Goal: Communication & Community: Answer question/provide support

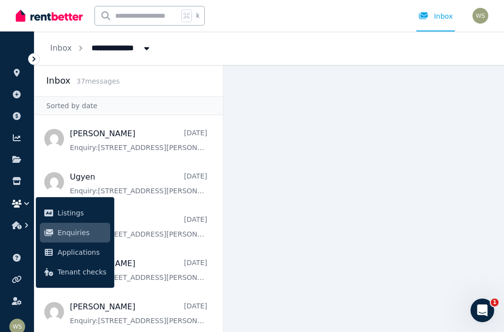
click at [430, 27] on link "Inbox" at bounding box center [435, 16] width 38 height 32
click at [484, 317] on icon "Open Intercom Messenger" at bounding box center [483, 311] width 16 height 16
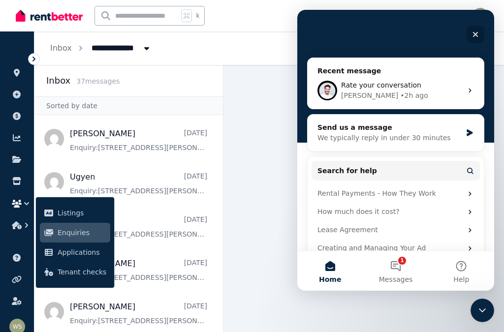
scroll to position [84, 0]
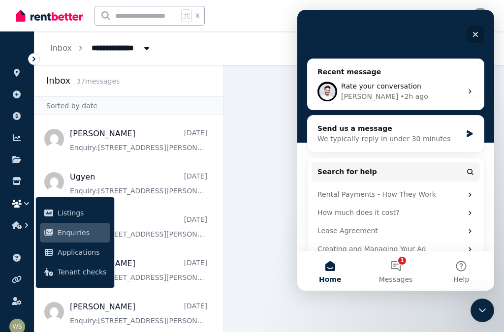
click at [395, 266] on button "1 Messages" at bounding box center [395, 271] width 65 height 39
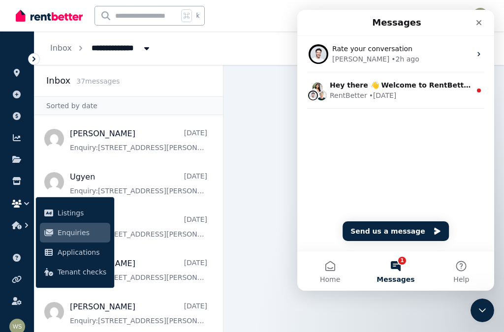
click at [403, 61] on div "[PERSON_NAME] • 2h ago" at bounding box center [401, 59] width 139 height 10
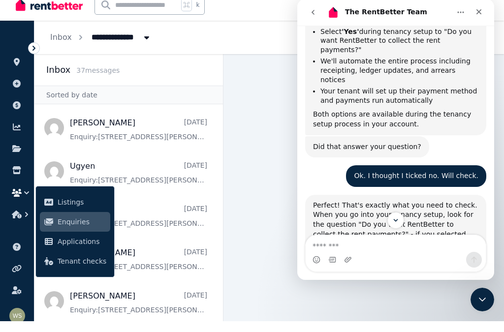
scroll to position [11, 0]
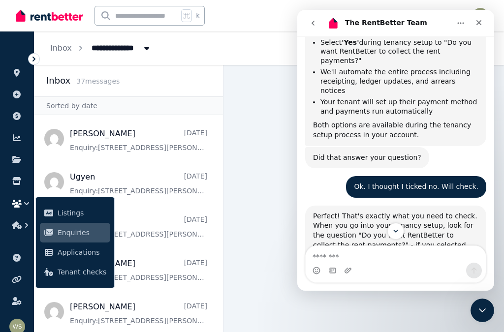
click at [322, 176] on div "Ok. I thought I ticked no. Will check. [PERSON_NAME] • 2h ago" at bounding box center [395, 191] width 181 height 30
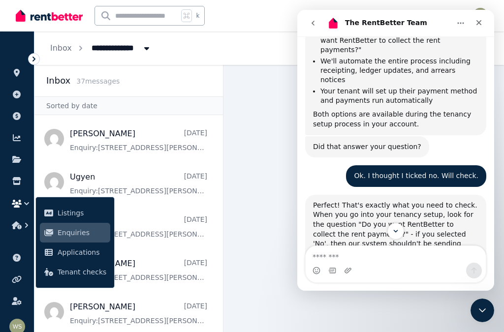
scroll to position [1141, 0]
click at [19, 208] on button "button" at bounding box center [17, 204] width 18 height 18
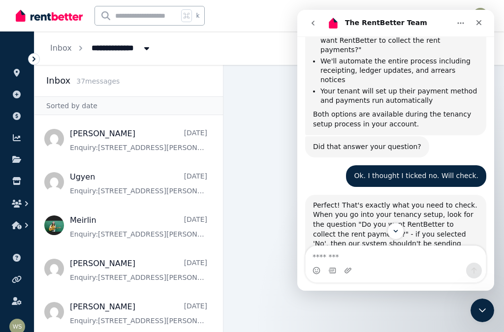
click at [24, 204] on icon "button" at bounding box center [27, 204] width 10 height 10
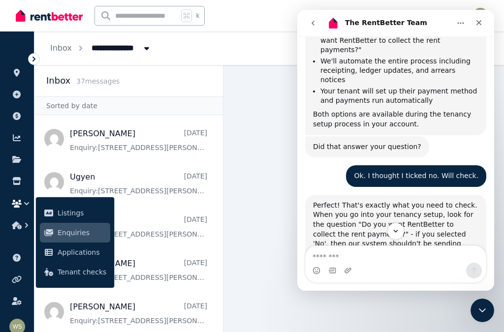
click at [22, 227] on icon "button" at bounding box center [27, 226] width 10 height 10
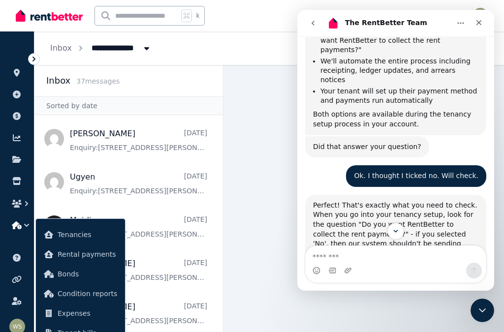
click at [64, 234] on span "Tenancies" at bounding box center [88, 235] width 60 height 12
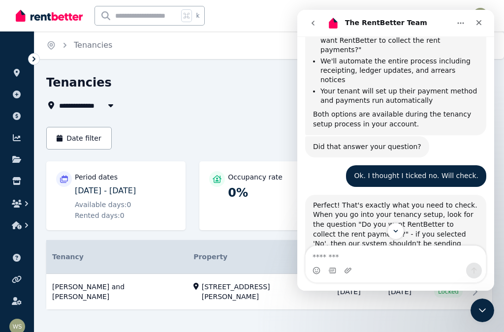
click at [190, 283] on link "View property details" at bounding box center [269, 292] width 446 height 36
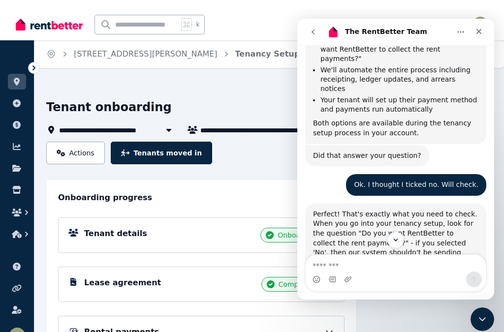
scroll to position [1141, 0]
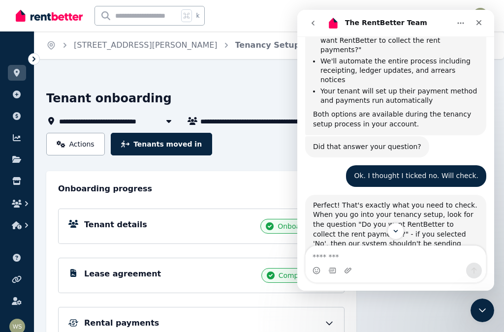
click at [72, 139] on link "Actions" at bounding box center [75, 144] width 59 height 23
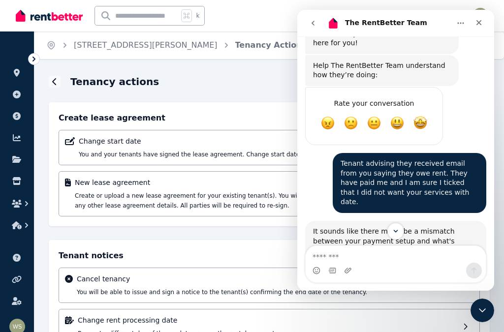
scroll to position [485, 0]
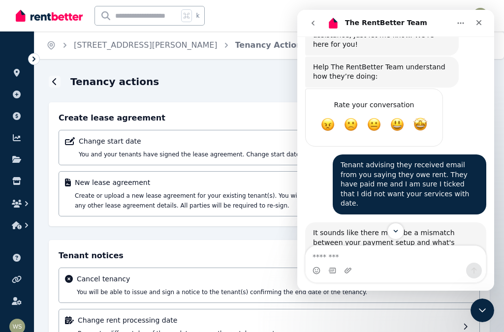
click at [138, 15] on input "text" at bounding box center [136, 15] width 83 height 19
type input "******"
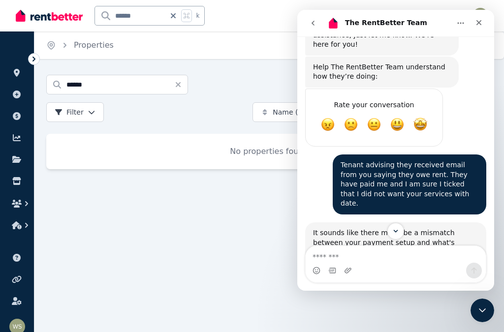
click at [17, 72] on icon at bounding box center [17, 73] width 10 height 8
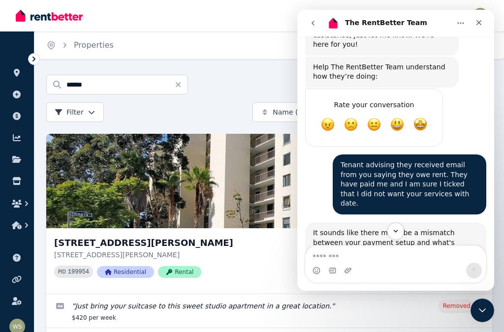
click at [22, 96] on link at bounding box center [17, 95] width 18 height 16
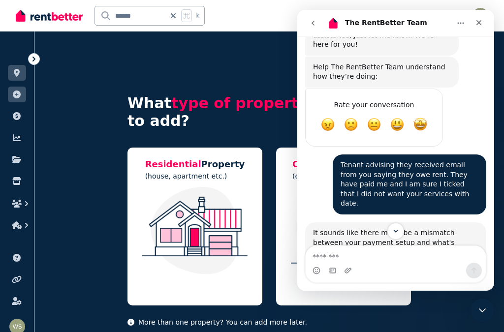
click at [21, 116] on icon at bounding box center [17, 116] width 10 height 8
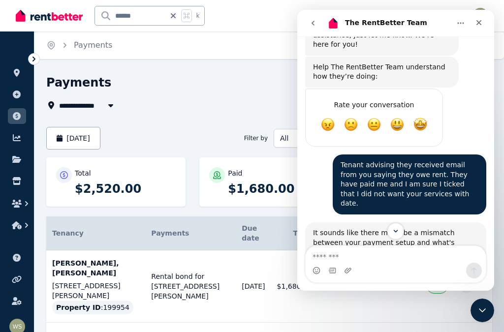
click at [479, 21] on icon "Close" at bounding box center [479, 23] width 8 height 8
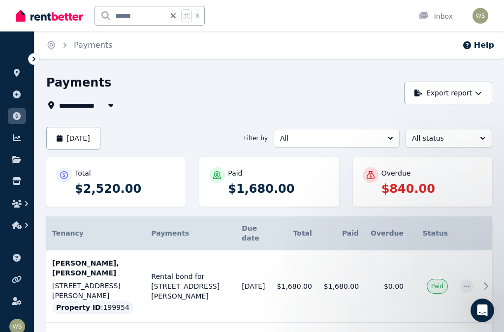
click at [109, 105] on icon "button" at bounding box center [110, 105] width 5 height 3
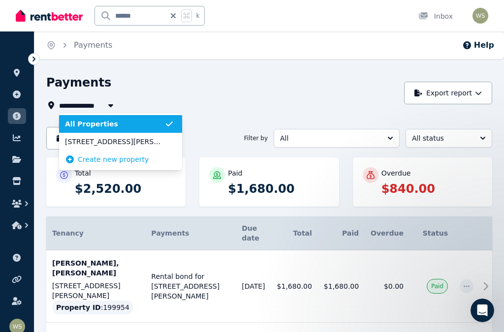
click at [101, 143] on span "[STREET_ADDRESS][PERSON_NAME]" at bounding box center [114, 142] width 99 height 10
type input "**********"
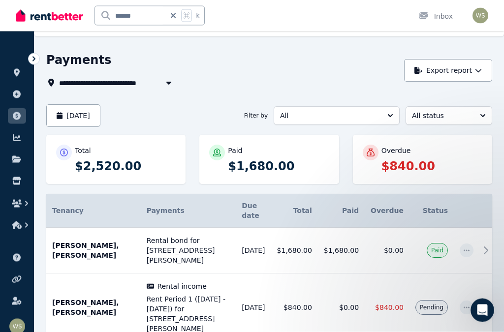
scroll to position [29, 0]
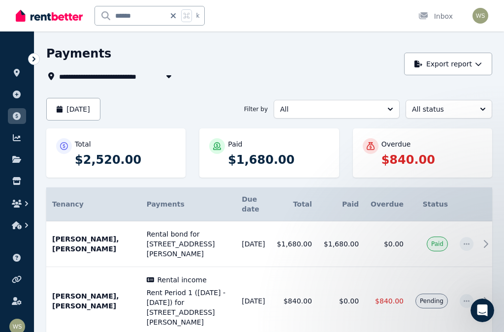
click at [466, 275] on td at bounding box center [467, 301] width 26 height 68
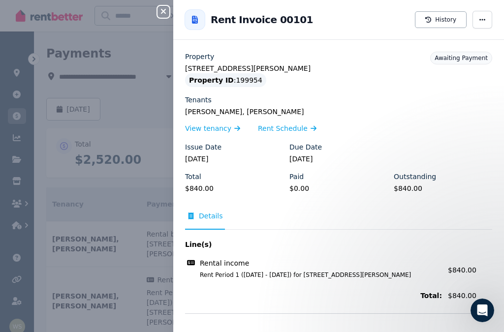
click at [211, 217] on span "Details" at bounding box center [211, 216] width 24 height 10
click at [464, 56] on span "Awaiting Payment" at bounding box center [461, 58] width 53 height 7
click at [500, 16] on div "Rent Invoice 00101 History" at bounding box center [338, 20] width 331 height 32
click at [482, 17] on icon "button" at bounding box center [482, 19] width 8 height 7
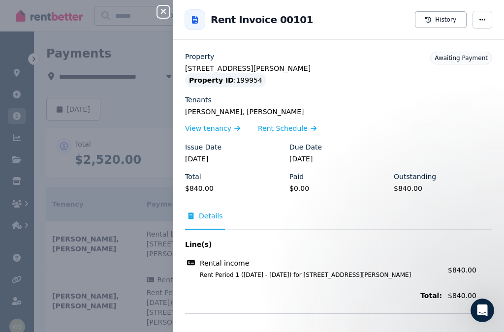
click at [487, 18] on span "button" at bounding box center [483, 20] width 20 height 18
click at [445, 68] on span "Mark as paid" at bounding box center [452, 68] width 63 height 12
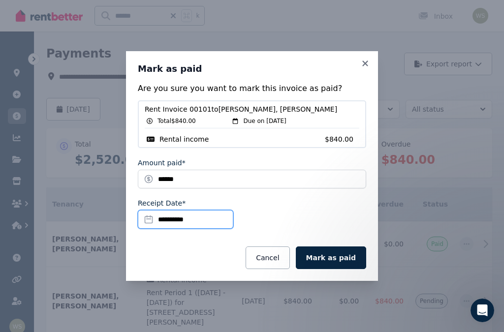
click at [150, 229] on input "**********" at bounding box center [186, 219] width 96 height 19
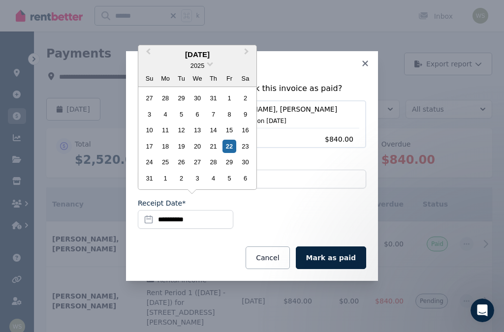
click at [152, 153] on div "17" at bounding box center [149, 146] width 13 height 13
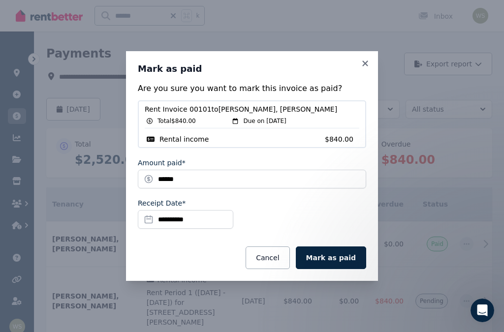
click at [334, 269] on button "Mark as paid" at bounding box center [331, 258] width 70 height 23
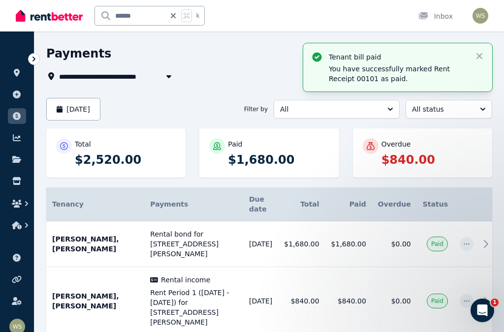
click at [15, 159] on icon at bounding box center [16, 159] width 9 height 7
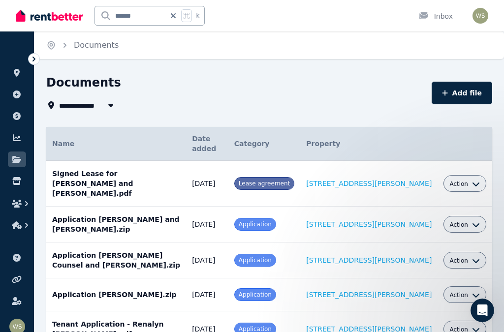
click at [475, 180] on icon "button" at bounding box center [476, 184] width 8 height 8
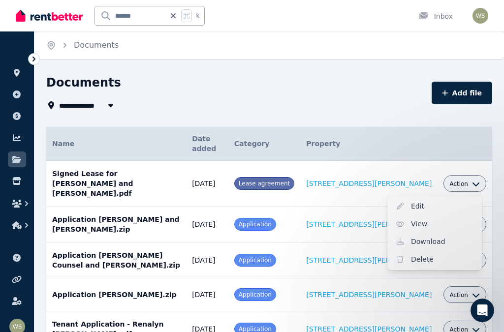
click at [16, 183] on icon at bounding box center [16, 181] width 8 height 8
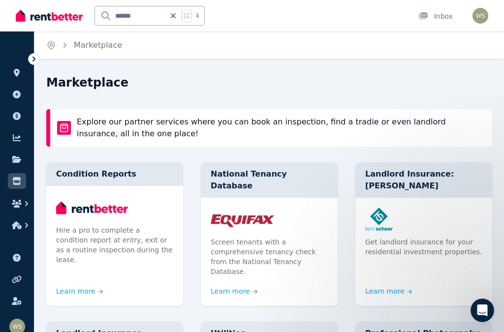
click at [16, 204] on icon "button" at bounding box center [17, 204] width 10 height 8
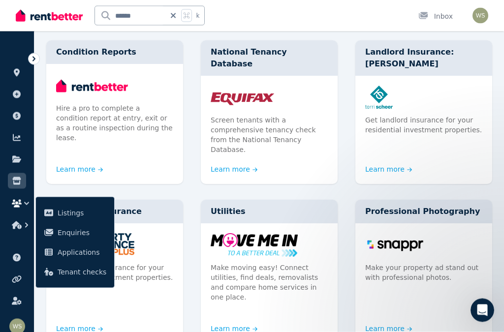
scroll to position [122, 0]
click at [21, 208] on button "button" at bounding box center [17, 204] width 18 height 18
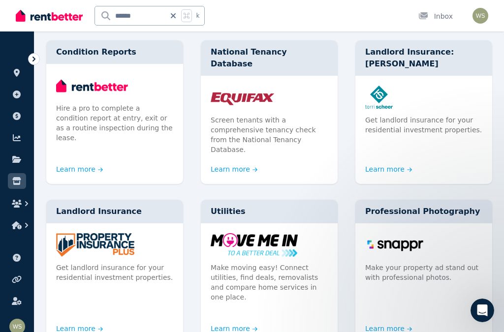
click at [28, 208] on icon "button" at bounding box center [27, 204] width 10 height 10
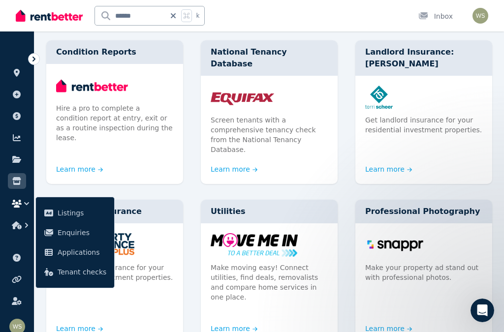
click at [22, 209] on button "button" at bounding box center [17, 204] width 18 height 18
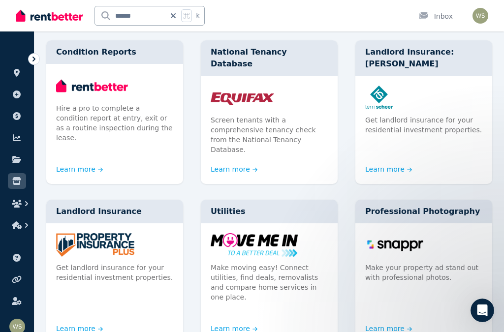
click at [28, 208] on icon "button" at bounding box center [27, 204] width 10 height 10
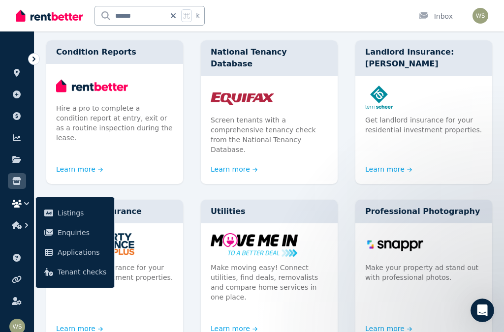
click at [22, 227] on icon "button" at bounding box center [27, 226] width 10 height 10
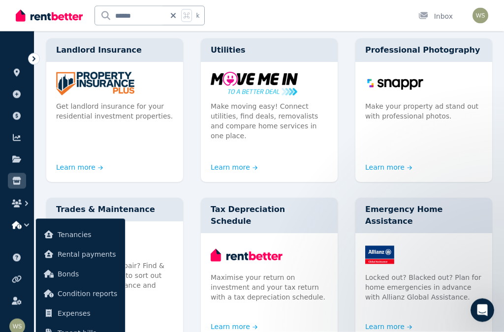
scroll to position [284, 0]
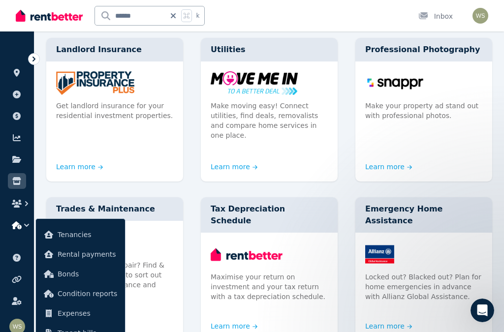
click at [24, 231] on button "button" at bounding box center [17, 226] width 18 height 18
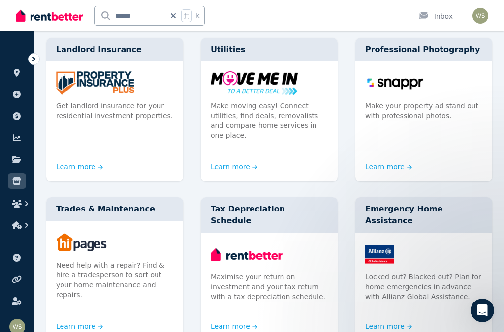
click at [25, 226] on icon "button" at bounding box center [27, 226] width 10 height 10
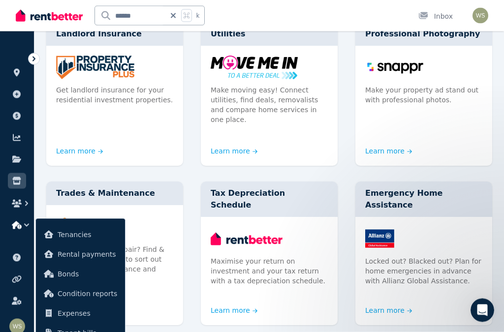
scroll to position [300, 0]
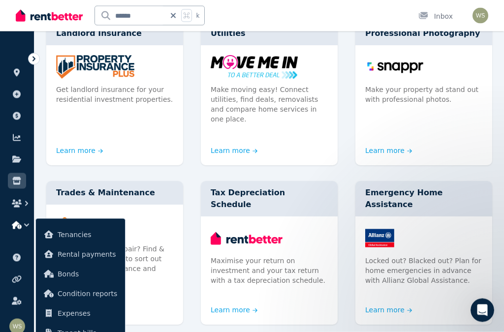
click at [59, 256] on span "Rental payments" at bounding box center [88, 255] width 60 height 12
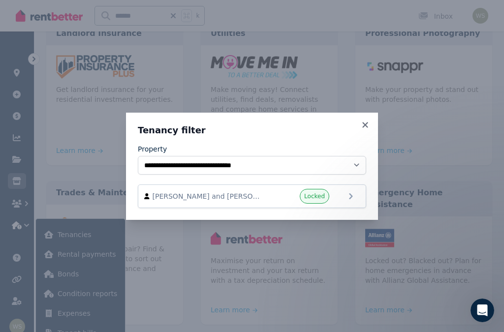
click at [351, 202] on icon at bounding box center [351, 197] width 12 height 12
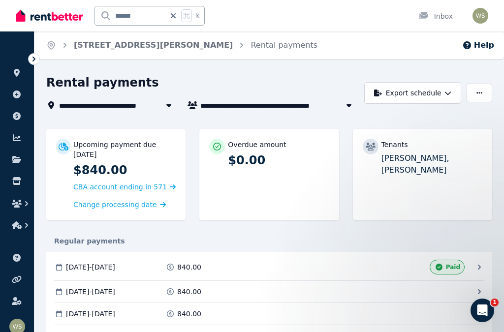
click at [481, 93] on icon "button" at bounding box center [480, 93] width 6 height 7
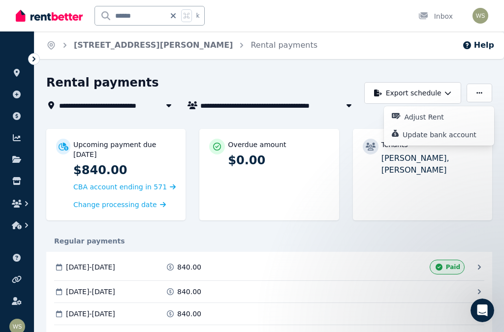
click at [482, 93] on icon "button" at bounding box center [480, 92] width 6 height 1
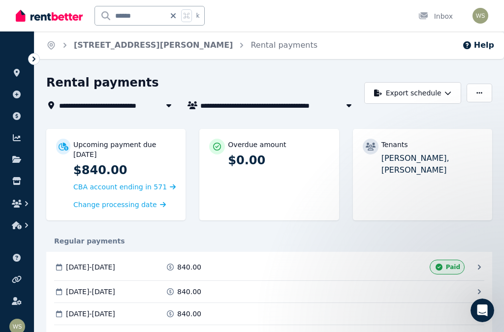
click at [14, 259] on icon at bounding box center [17, 258] width 8 height 8
click at [17, 188] on link at bounding box center [17, 181] width 18 height 16
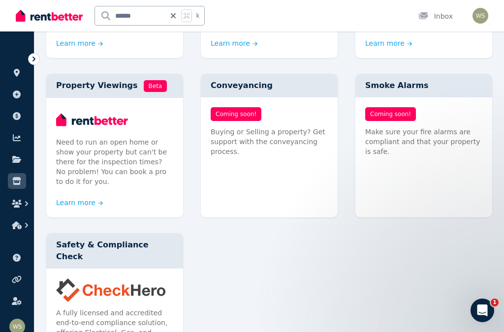
scroll to position [573, 0]
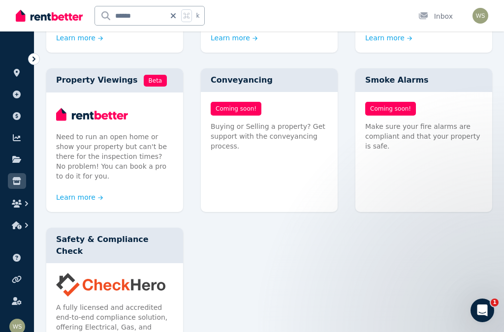
click at [18, 226] on icon "button" at bounding box center [17, 226] width 10 height 8
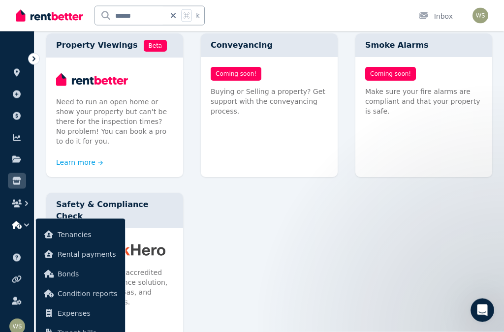
scroll to position [606, 0]
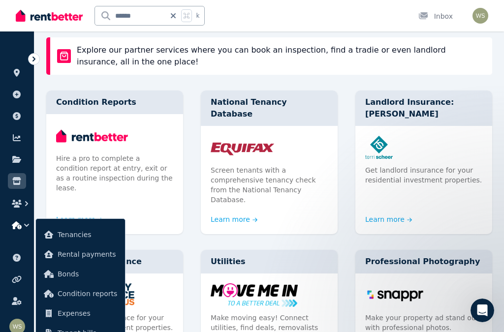
click at [439, 18] on div "Inbox" at bounding box center [435, 16] width 34 height 10
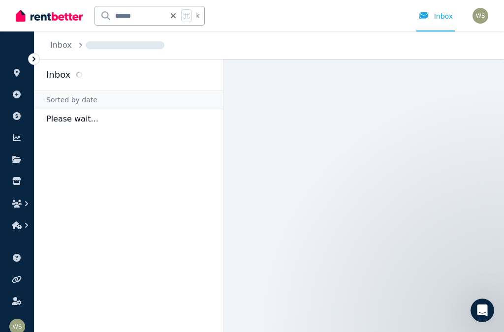
scroll to position [27, 0]
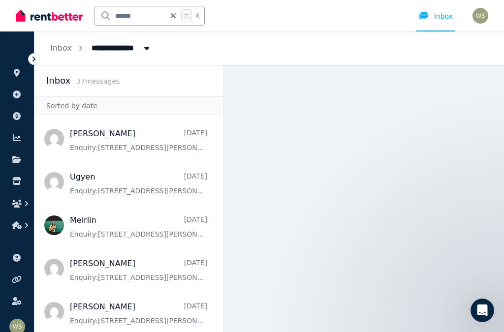
click at [423, 15] on icon at bounding box center [423, 15] width 9 height 7
click at [485, 305] on div "Open Intercom Messenger" at bounding box center [482, 310] width 32 height 32
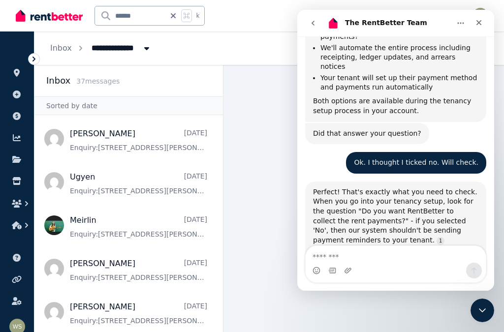
scroll to position [1331, 0]
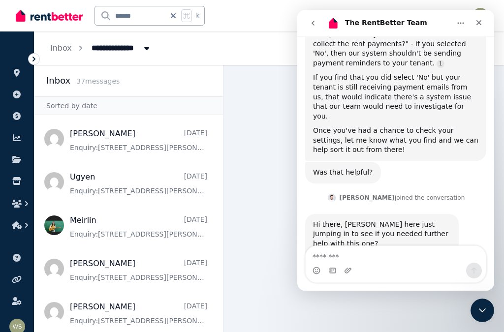
click at [347, 256] on textarea "Message…" at bounding box center [396, 254] width 180 height 17
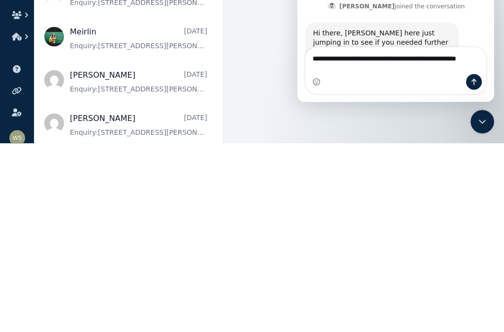
scroll to position [1341, 0]
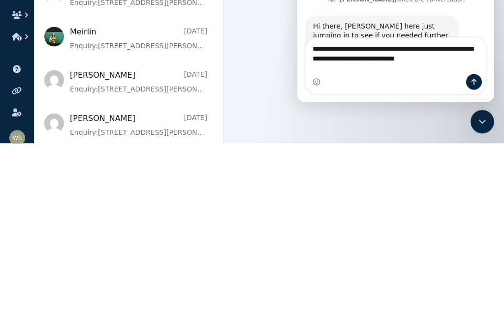
type textarea "**********"
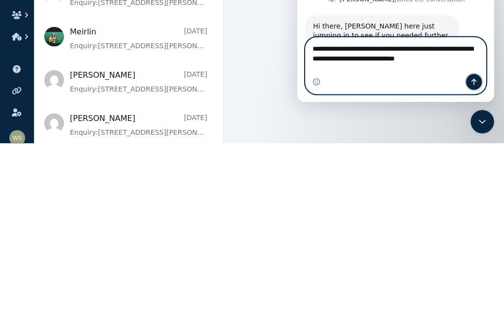
click at [475, 81] on icon "Send a message…" at bounding box center [474, 82] width 8 height 8
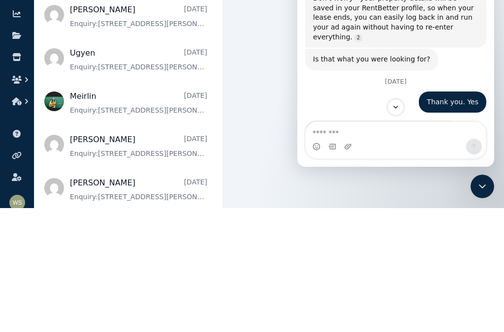
click at [12, 152] on link at bounding box center [17, 160] width 18 height 16
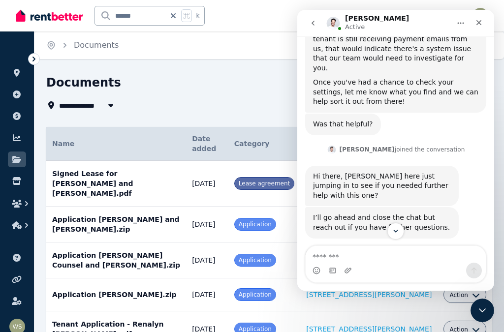
scroll to position [1379, 0]
click at [16, 208] on button "button" at bounding box center [17, 204] width 18 height 18
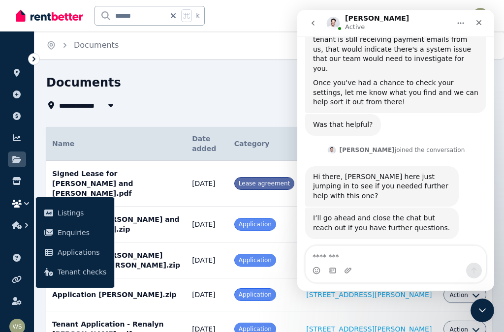
click at [20, 163] on icon at bounding box center [17, 160] width 10 height 8
click at [12, 187] on link at bounding box center [17, 181] width 18 height 16
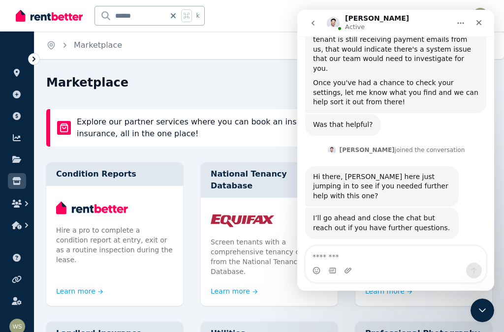
click at [15, 186] on link at bounding box center [17, 181] width 18 height 16
click at [11, 187] on link at bounding box center [17, 181] width 18 height 16
click at [459, 144] on div "[PERSON_NAME] joined the conversation 1:44 pm" at bounding box center [395, 151] width 181 height 15
click at [467, 144] on div "[PERSON_NAME] joined the conversation 1:44 pm" at bounding box center [395, 155] width 181 height 23
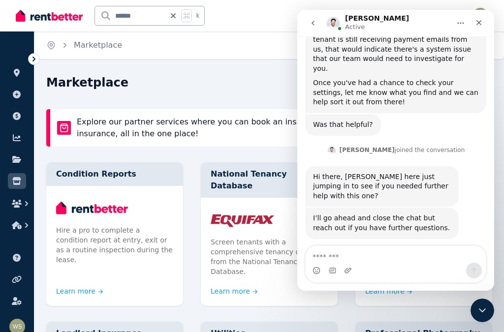
click at [485, 144] on div "[PERSON_NAME] joined the conversation 1:44 pm" at bounding box center [395, 151] width 181 height 15
click at [477, 144] on div "[PERSON_NAME] joined the conversation 1:44 pm" at bounding box center [395, 151] width 181 height 15
click at [17, 186] on link at bounding box center [17, 181] width 18 height 16
click at [482, 144] on div "[PERSON_NAME] joined the conversation 1:44 pm" at bounding box center [395, 151] width 181 height 15
click at [480, 144] on div "[PERSON_NAME] joined the conversation 1:44 pm" at bounding box center [395, 151] width 181 height 15
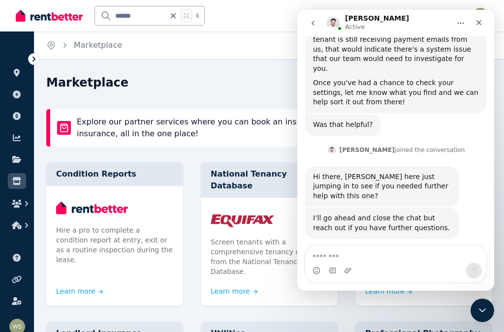
click at [461, 144] on div "[PERSON_NAME] joined the conversation 1:44 pm" at bounding box center [395, 151] width 181 height 15
click at [18, 207] on icon "button" at bounding box center [17, 204] width 10 height 8
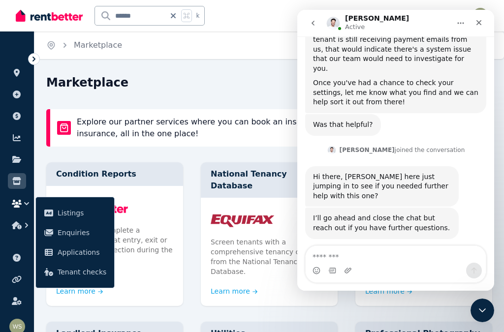
click at [11, 188] on link at bounding box center [17, 181] width 18 height 16
click at [11, 174] on link at bounding box center [17, 181] width 18 height 16
click at [312, 144] on div "[PERSON_NAME] joined the conversation 1:44 pm" at bounding box center [395, 151] width 181 height 15
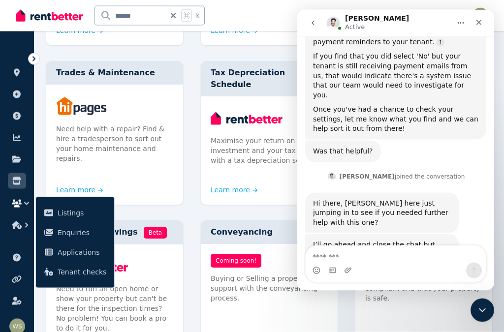
scroll to position [421, 0]
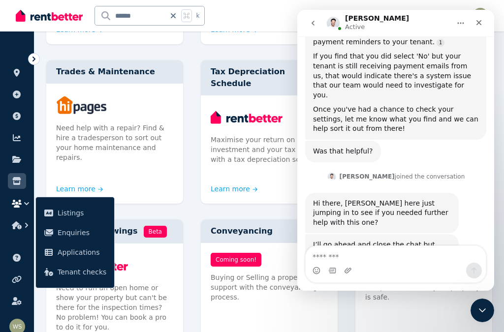
click at [19, 153] on link at bounding box center [17, 160] width 18 height 16
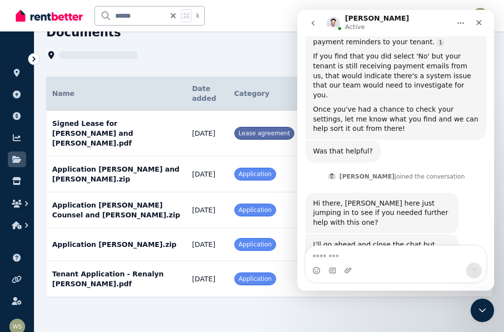
scroll to position [8, 0]
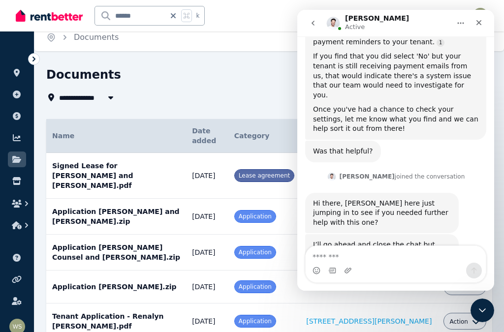
click at [481, 17] on div "Close" at bounding box center [479, 23] width 18 height 18
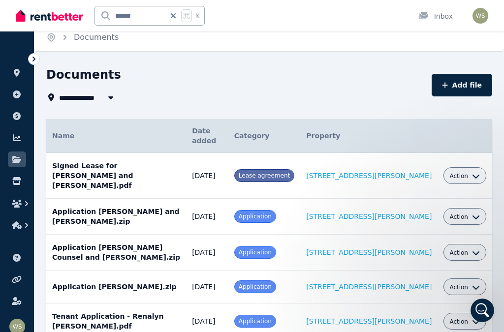
scroll to position [0, 0]
click at [478, 173] on icon "button" at bounding box center [476, 176] width 8 height 8
click at [17, 187] on link at bounding box center [17, 181] width 18 height 16
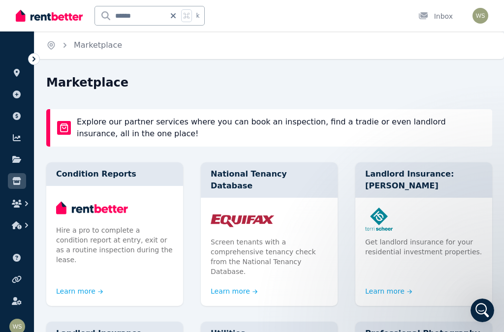
click at [21, 217] on button "button" at bounding box center [17, 226] width 18 height 18
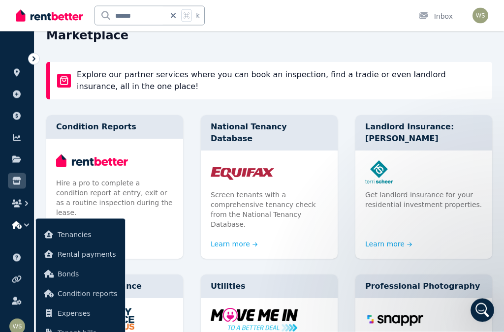
scroll to position [47, 0]
click at [68, 239] on span "Tenancies" at bounding box center [88, 235] width 60 height 12
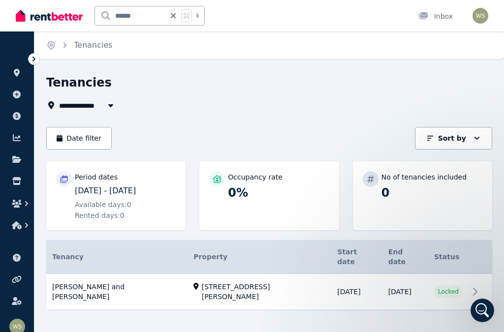
click at [479, 139] on icon "button" at bounding box center [477, 138] width 10 height 10
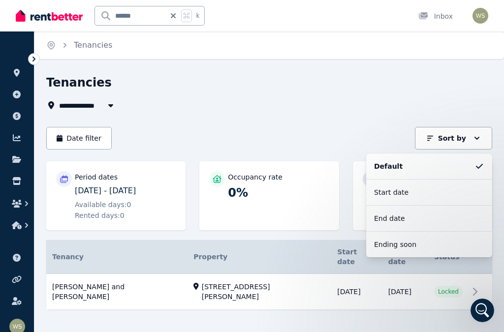
click at [485, 137] on button "Sort by" at bounding box center [453, 138] width 77 height 23
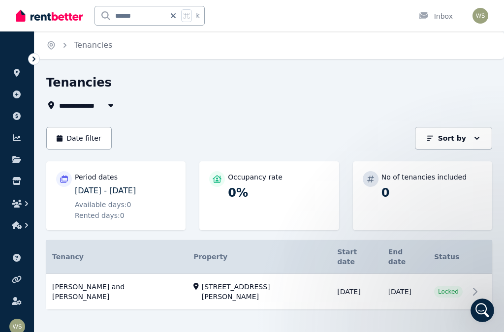
scroll to position [3, 0]
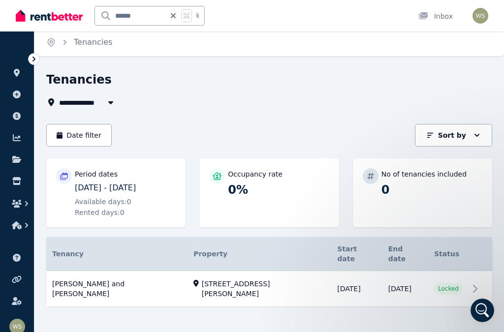
click at [65, 283] on link "View property details" at bounding box center [269, 289] width 446 height 36
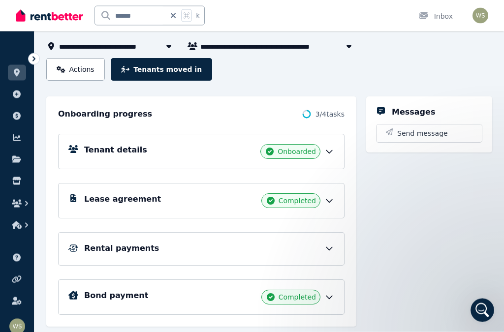
scroll to position [76, 0]
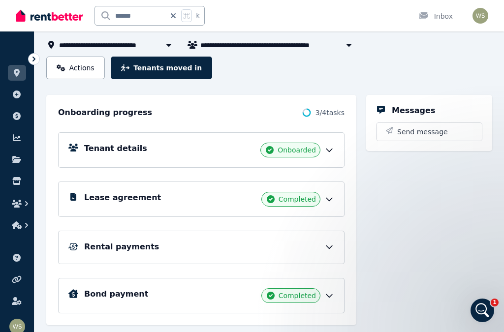
click at [332, 248] on icon at bounding box center [329, 247] width 10 height 10
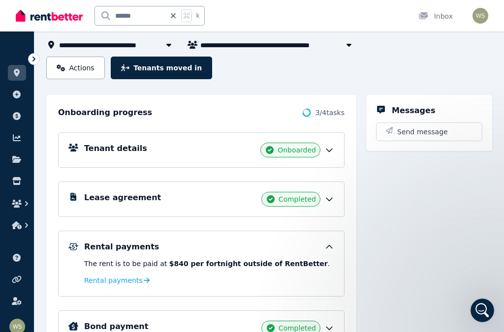
click at [92, 283] on span "Rental payments" at bounding box center [113, 281] width 59 height 10
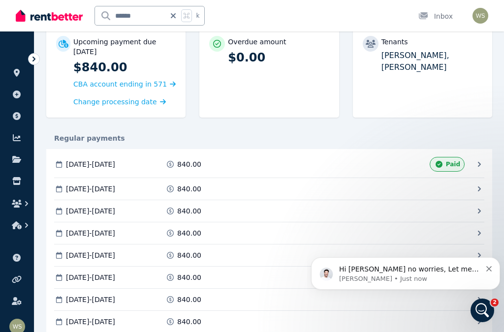
scroll to position [10, 0]
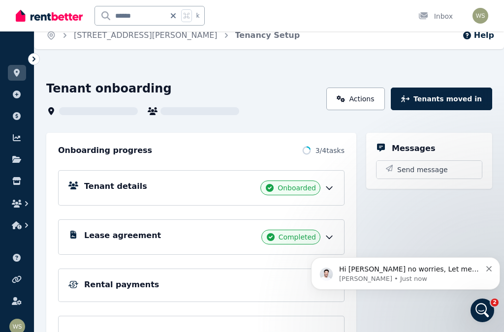
click at [426, 273] on p "Hi [PERSON_NAME] no worries, Let me check on that and get back to you as soon a…" at bounding box center [410, 270] width 142 height 10
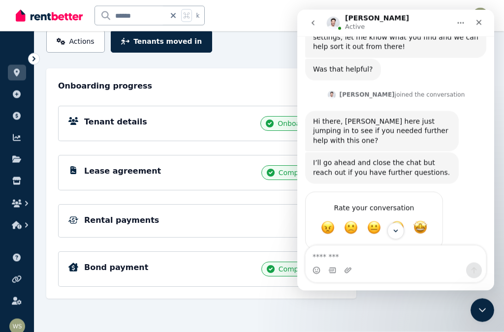
scroll to position [1443, 0]
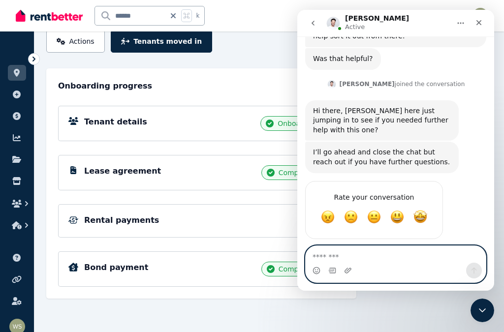
click at [348, 267] on icon "Upload attachment" at bounding box center [348, 271] width 8 height 8
click at [411, 262] on textarea "Message…" at bounding box center [396, 254] width 180 height 17
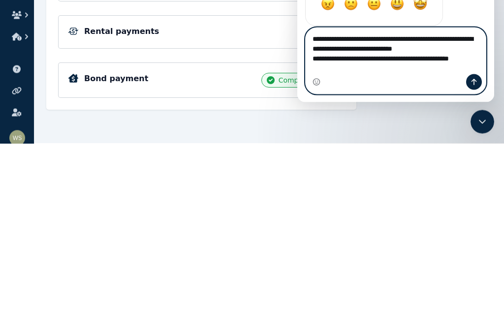
scroll to position [1473, 0]
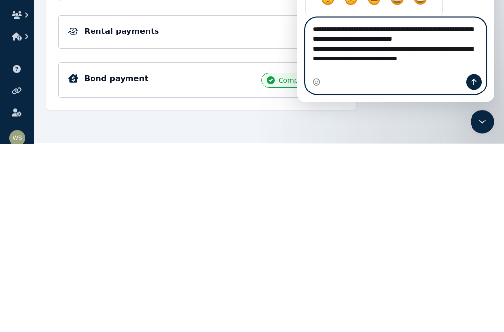
type textarea "**********"
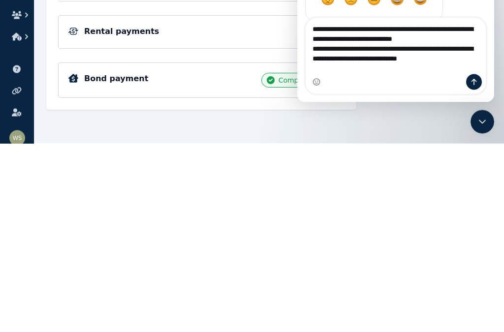
click at [485, 80] on div "Intercom messenger" at bounding box center [396, 82] width 180 height 16
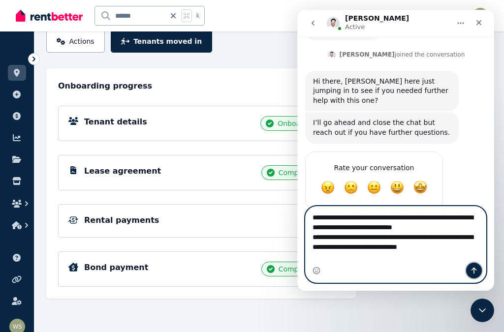
click at [474, 267] on icon "Send a message…" at bounding box center [474, 271] width 8 height 8
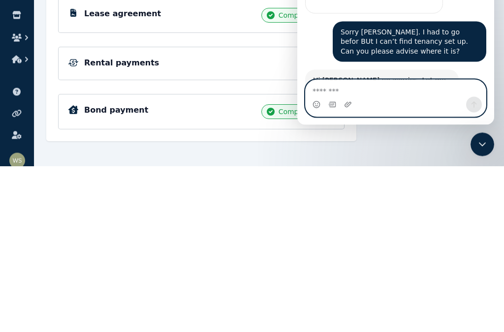
scroll to position [103, 0]
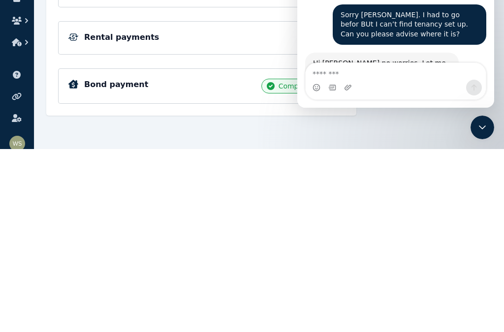
click at [71, 217] on img at bounding box center [73, 220] width 10 height 7
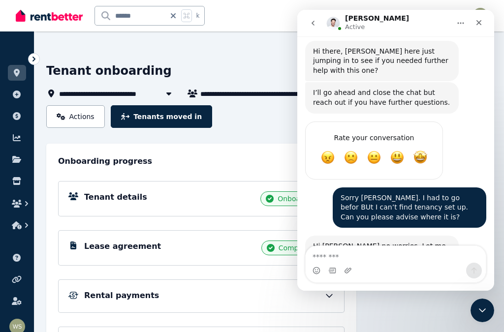
scroll to position [26, 0]
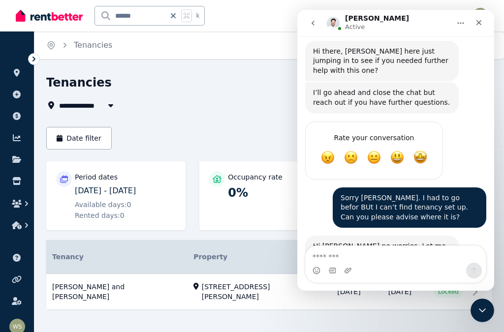
scroll to position [3, 0]
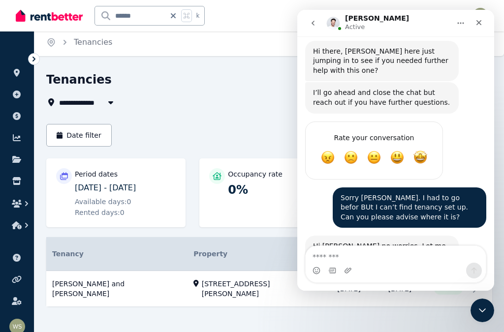
click at [16, 181] on icon at bounding box center [17, 181] width 10 height 8
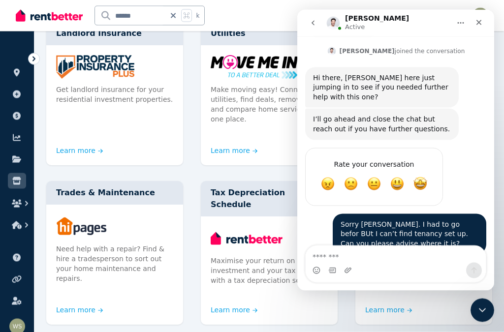
scroll to position [300, 0]
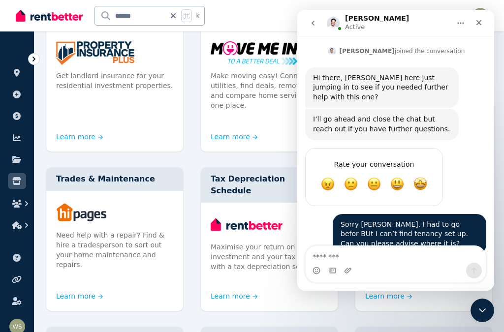
scroll to position [317, 0]
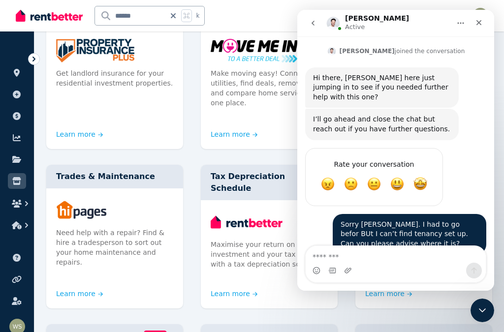
click at [79, 289] on link "Learn more" at bounding box center [79, 294] width 47 height 10
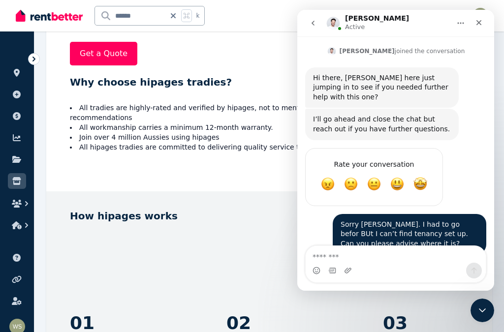
scroll to position [16, 0]
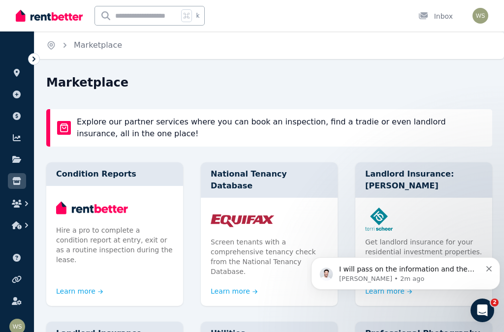
click at [484, 313] on icon "Open Intercom Messenger" at bounding box center [483, 311] width 16 height 16
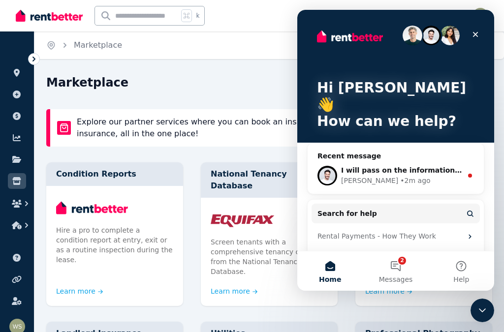
click at [407, 166] on span "I will pass on the information and the team will investigate this for you." at bounding box center [481, 170] width 280 height 8
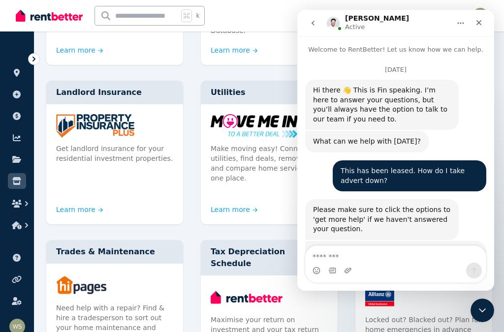
scroll to position [1541, 0]
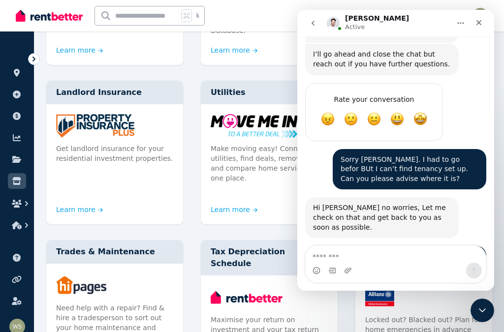
click at [386, 258] on textarea "Message…" at bounding box center [396, 254] width 180 height 17
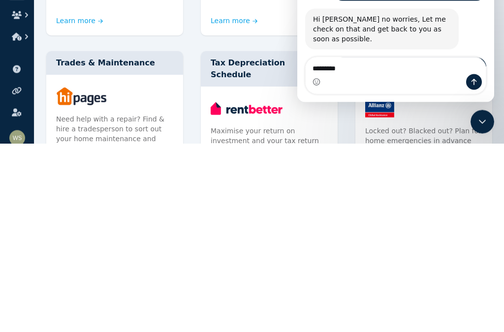
type textarea "*********"
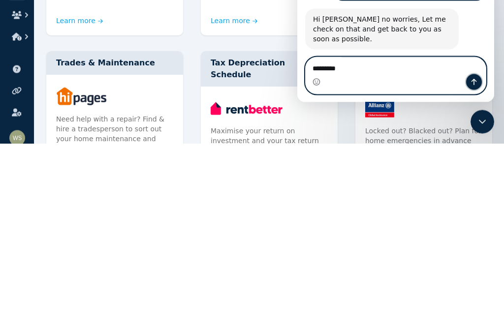
click at [473, 88] on button "Send a message…" at bounding box center [474, 82] width 16 height 16
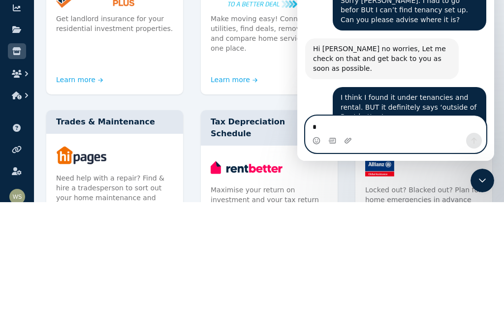
scroll to position [371, 0]
